Goal: Information Seeking & Learning: Learn about a topic

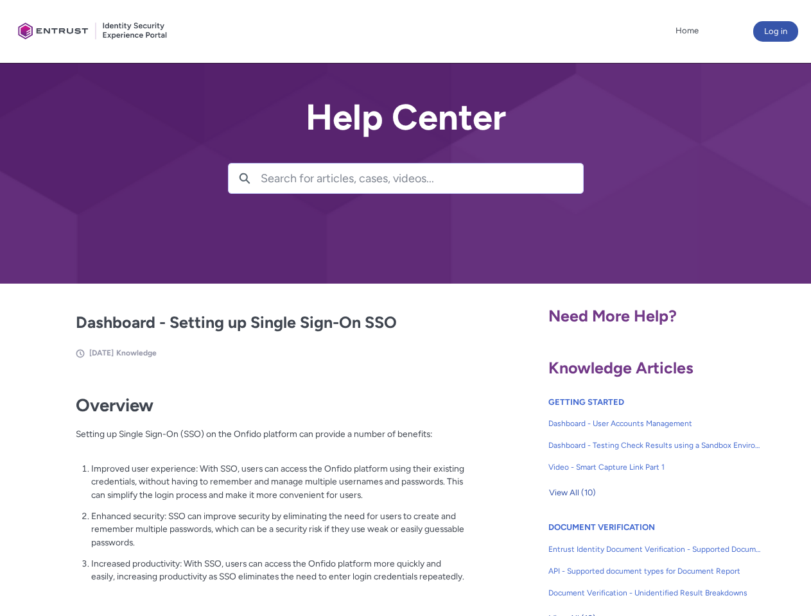
click at [245, 178] on lightning-primitive-icon "button" at bounding box center [245, 178] width 12 height 10
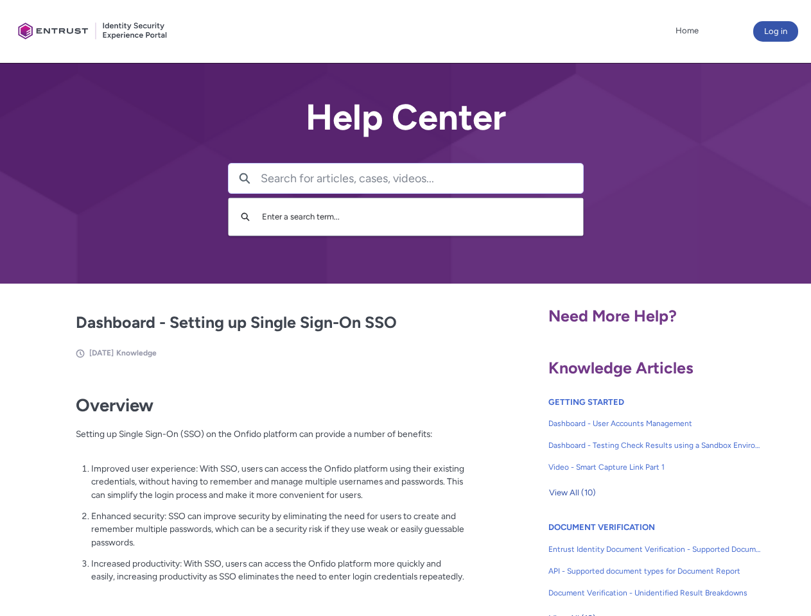
click at [246, 491] on p "Improved user experience: With SSO, users can access the Onfido platform using …" at bounding box center [278, 482] width 374 height 40
click at [572, 493] on span "View All (10)" at bounding box center [572, 492] width 47 height 19
click at [620, 562] on link "API - Supported document types for Document Report" at bounding box center [654, 572] width 213 height 22
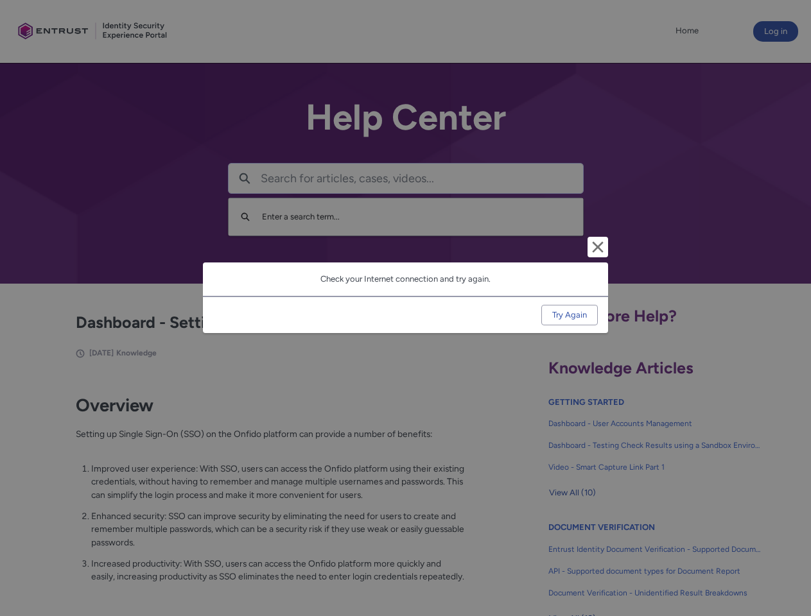
click at [790, 562] on div "Cancel and close Check your Internet connection and try again. Try Again" at bounding box center [405, 308] width 811 height 616
